Goal: Use online tool/utility: Utilize a website feature to perform a specific function

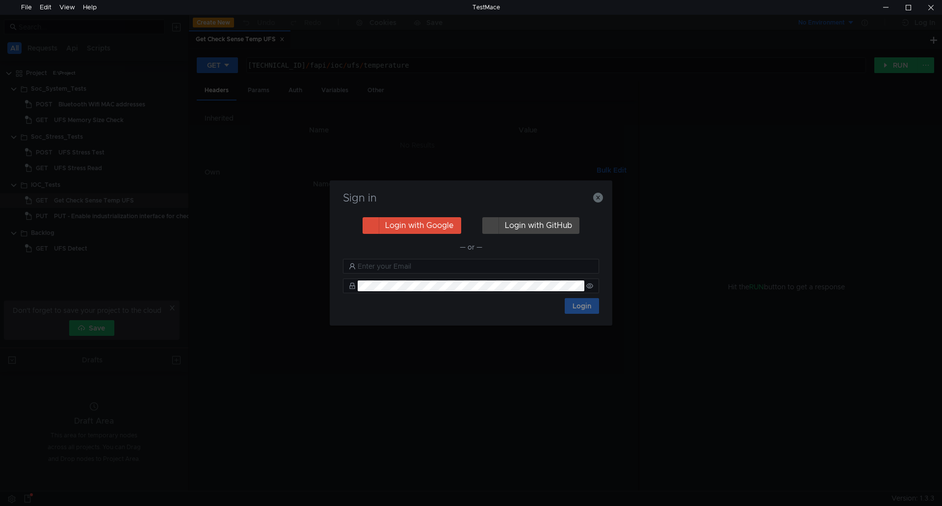
click at [604, 197] on div "Sign in Login with Google Login with GitHub — or — Login" at bounding box center [471, 253] width 283 height 145
click at [601, 197] on icon "button" at bounding box center [598, 198] width 10 height 10
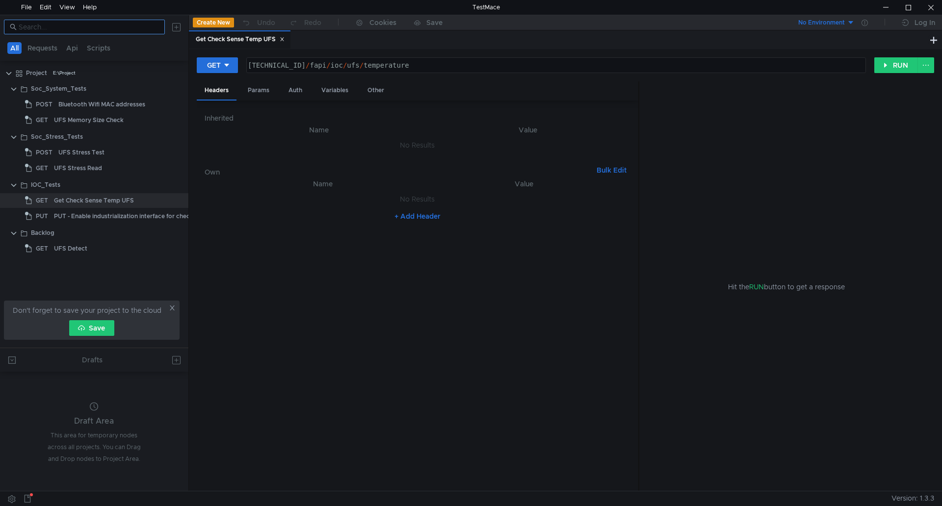
click at [105, 20] on nz-input-group at bounding box center [84, 27] width 161 height 15
click at [103, 27] on input at bounding box center [89, 27] width 140 height 11
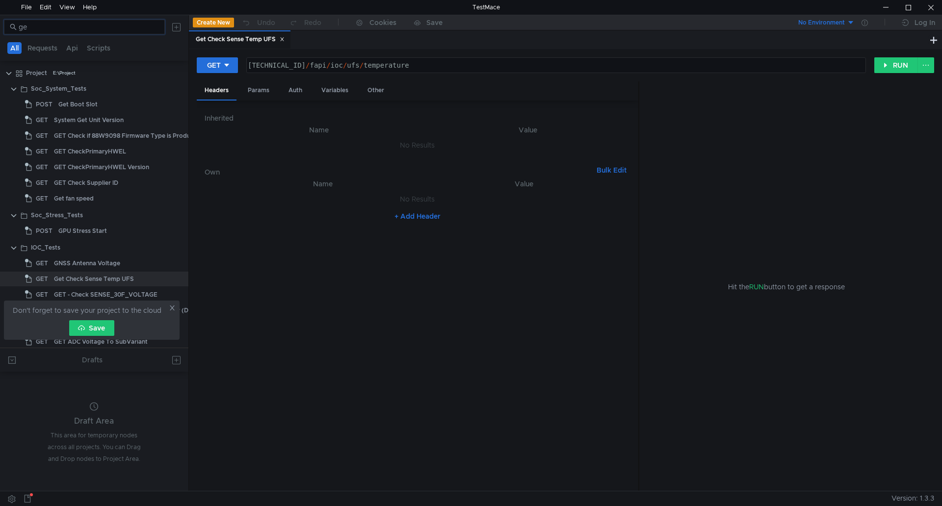
type input "g"
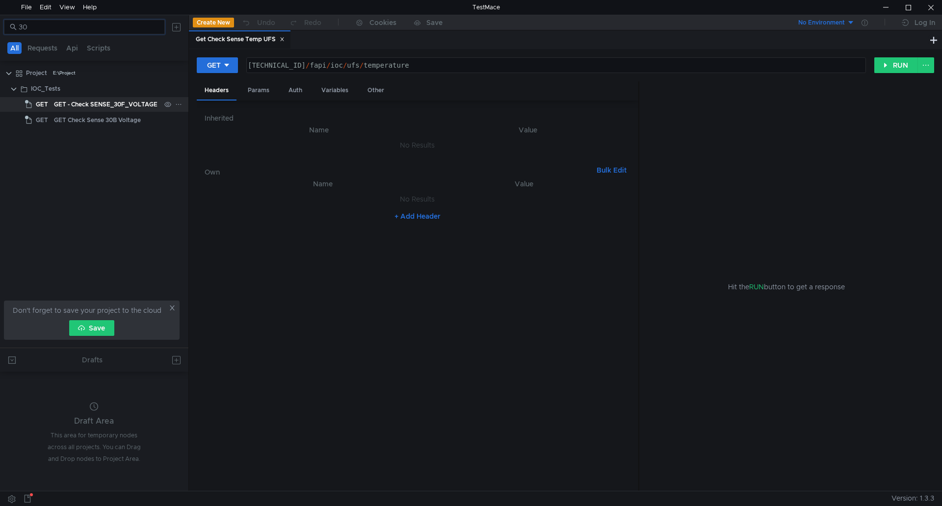
type input "30"
click at [120, 103] on div "GET - Check SENSE_30F_VOLTAGE" at bounding box center [106, 104] width 104 height 15
click at [888, 62] on button "RUN" at bounding box center [896, 65] width 44 height 16
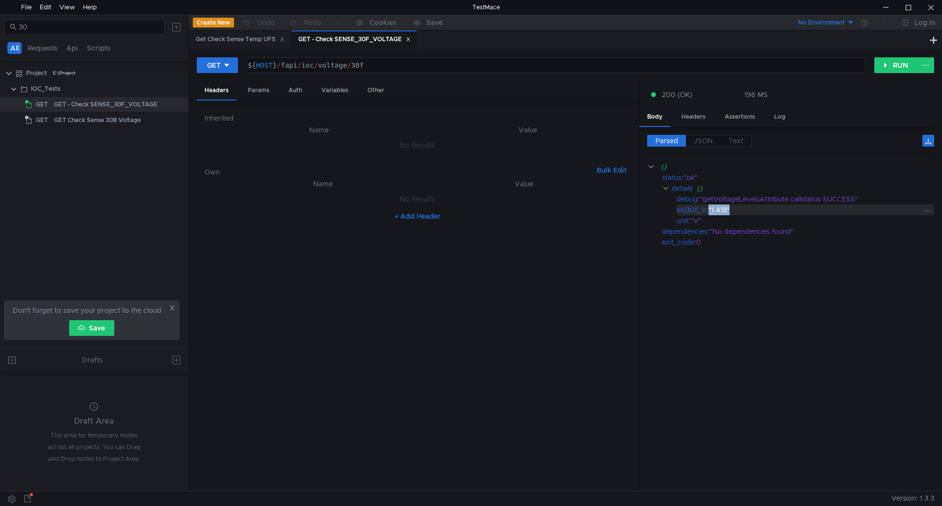
drag, startPoint x: 743, startPoint y: 212, endPoint x: 710, endPoint y: 210, distance: 32.9
click at [710, 210] on div ""1.418"" at bounding box center [814, 210] width 213 height 11
click at [721, 218] on div ""V"" at bounding box center [805, 220] width 231 height 11
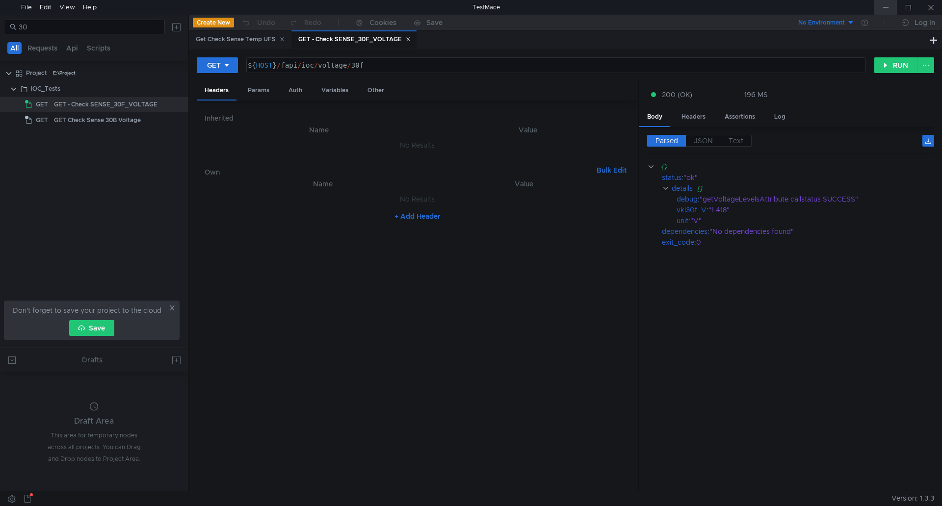
click at [893, 4] on div at bounding box center [885, 7] width 23 height 15
